Goal: Book appointment/travel/reservation

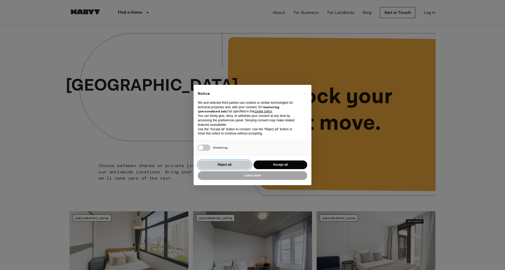
click at [238, 166] on button "Reject all" at bounding box center [225, 165] width 54 height 9
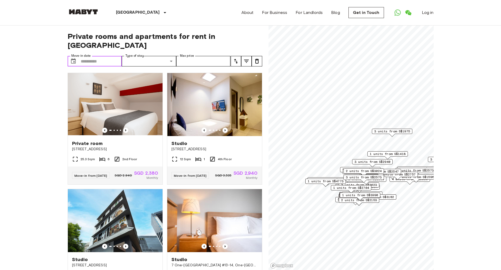
click at [102, 56] on input "Move-in date" at bounding box center [101, 61] width 41 height 11
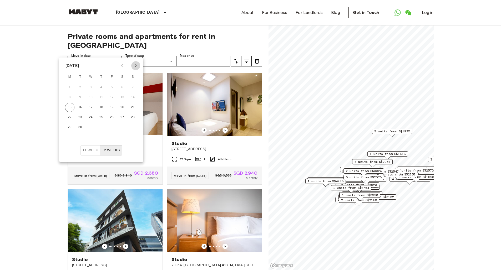
click at [136, 67] on icon "Next month" at bounding box center [135, 66] width 6 height 6
click at [69, 98] on button "6" at bounding box center [69, 97] width 9 height 9
type input "**********"
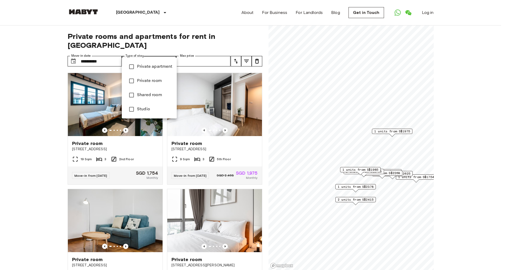
click at [149, 52] on div at bounding box center [252, 135] width 505 height 270
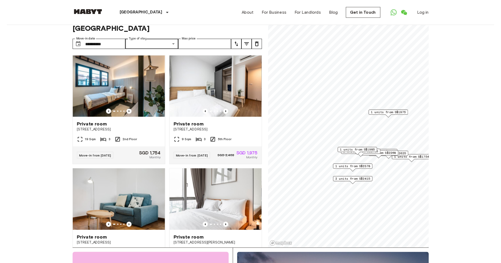
scroll to position [9, 0]
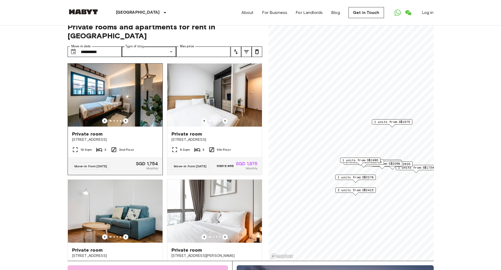
click at [124, 118] on icon "Previous image" at bounding box center [125, 120] width 5 height 5
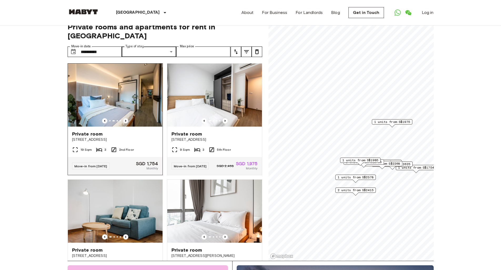
click at [124, 118] on icon "Previous image" at bounding box center [125, 120] width 5 height 5
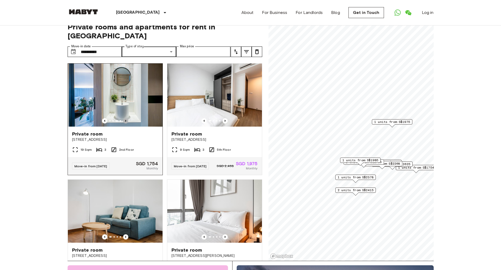
click at [124, 118] on icon "Previous image" at bounding box center [125, 120] width 5 height 5
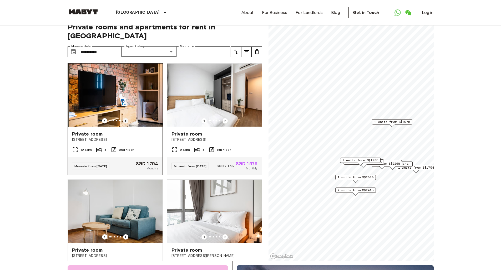
click at [124, 118] on icon "Previous image" at bounding box center [125, 120] width 5 height 5
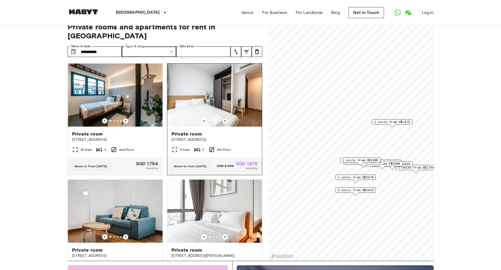
click at [206, 86] on img at bounding box center [214, 95] width 95 height 63
